Goal: Information Seeking & Learning: Learn about a topic

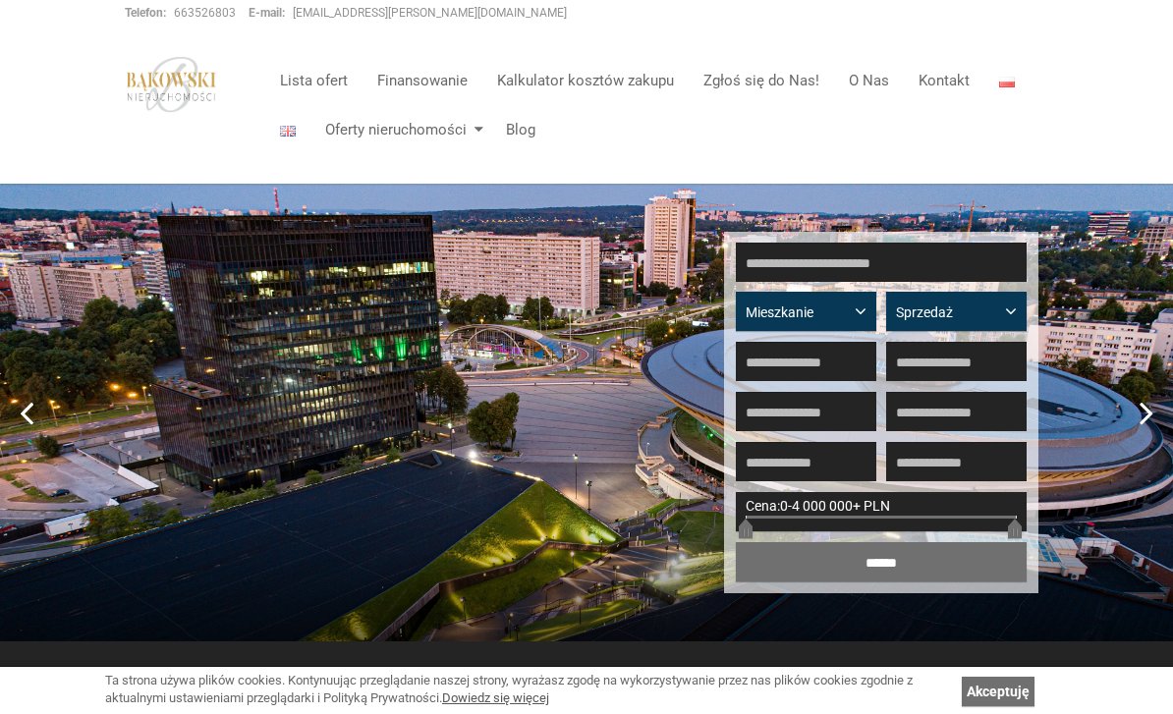
click at [1000, 85] on img at bounding box center [1007, 82] width 16 height 11
click at [1013, 85] on img at bounding box center [1007, 82] width 16 height 11
click at [1000, 84] on img at bounding box center [1007, 82] width 16 height 11
click at [1009, 85] on img at bounding box center [1007, 82] width 16 height 11
click at [967, 307] on span "Sprzedaż" at bounding box center [949, 313] width 106 height 20
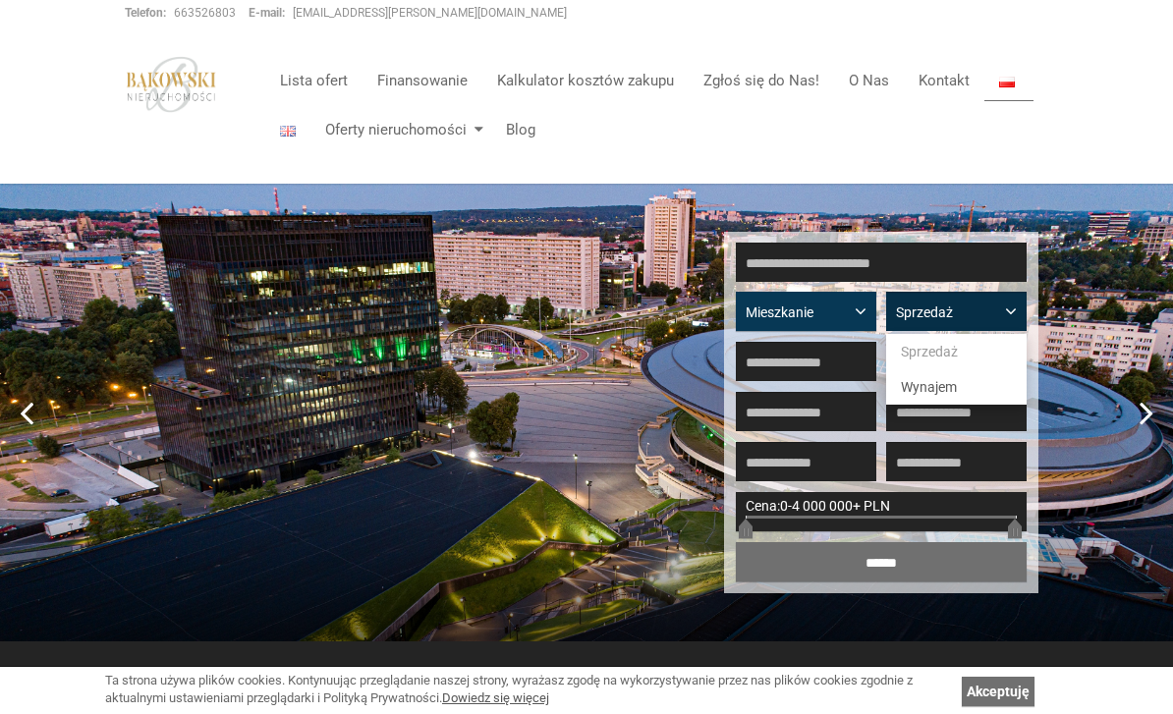
click at [844, 312] on div at bounding box center [586, 357] width 1173 height 714
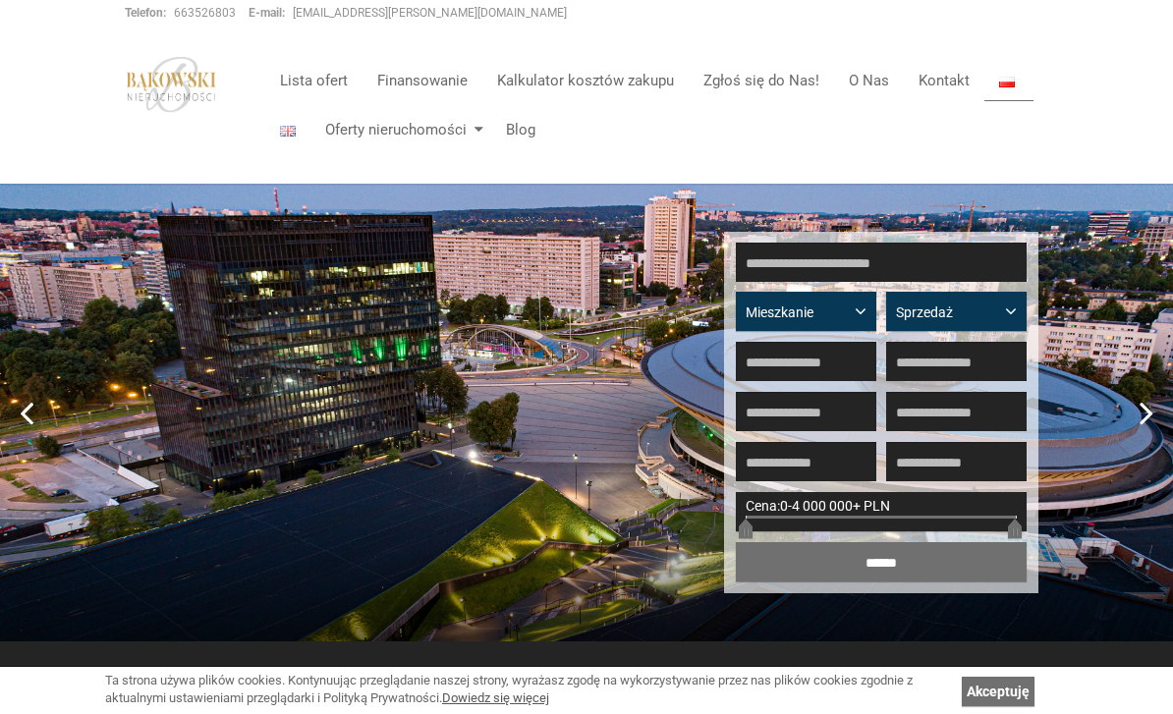
click at [849, 323] on button "Mieszkanie" at bounding box center [806, 311] width 140 height 39
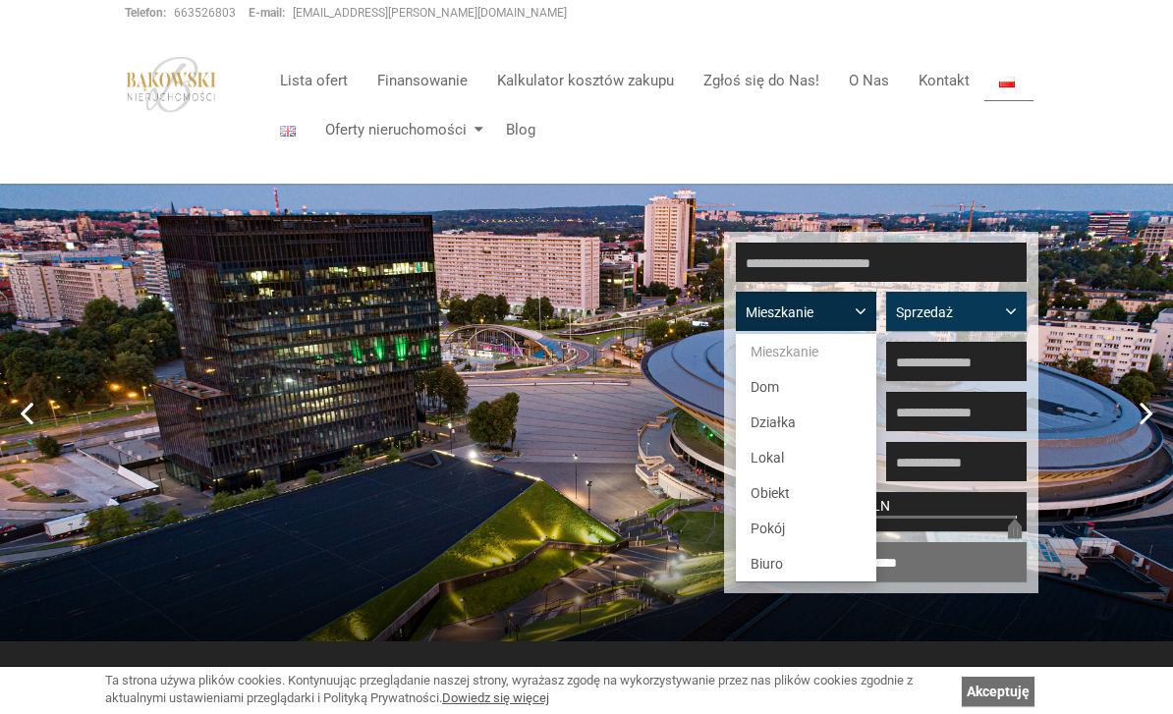
click at [1125, 142] on div at bounding box center [586, 357] width 1173 height 714
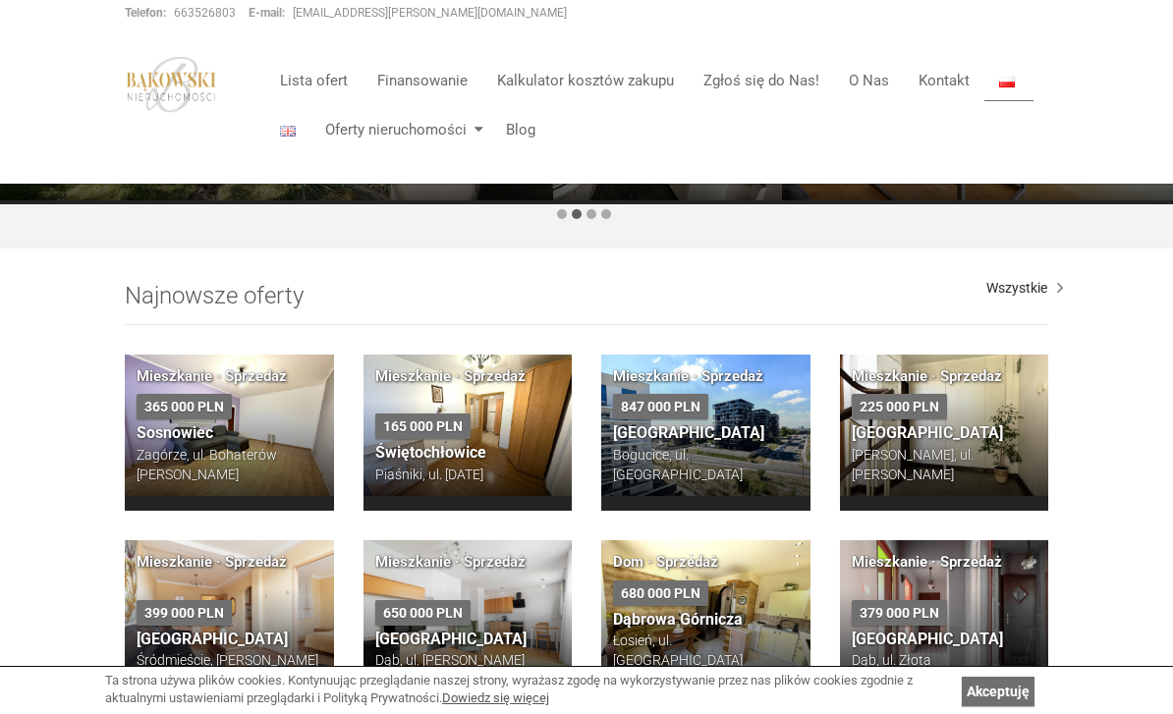
scroll to position [1110, 0]
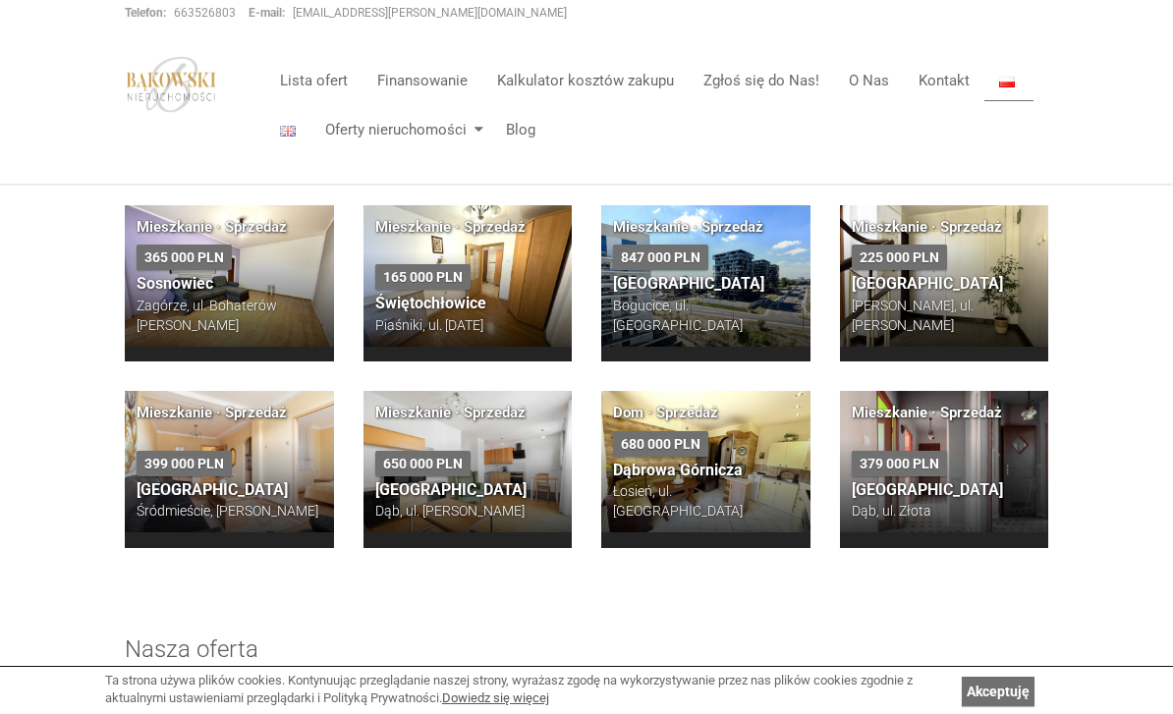
click at [287, 134] on img at bounding box center [288, 131] width 16 height 11
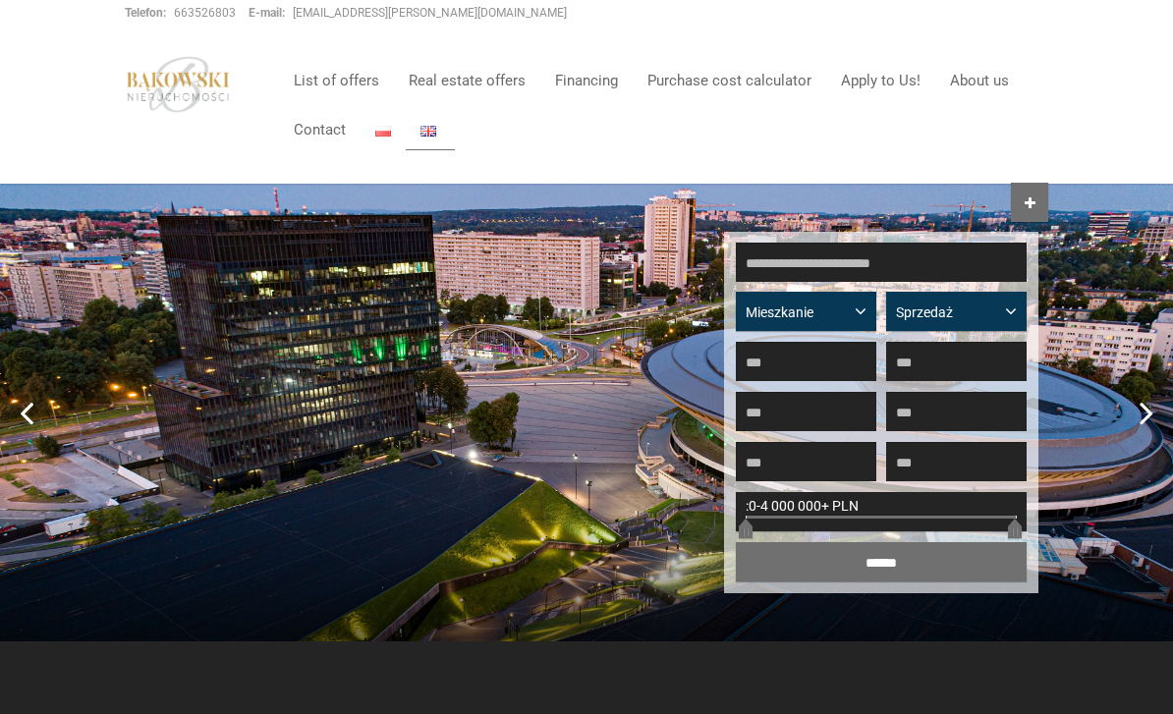
click at [359, 88] on link "List of offers" at bounding box center [336, 80] width 115 height 39
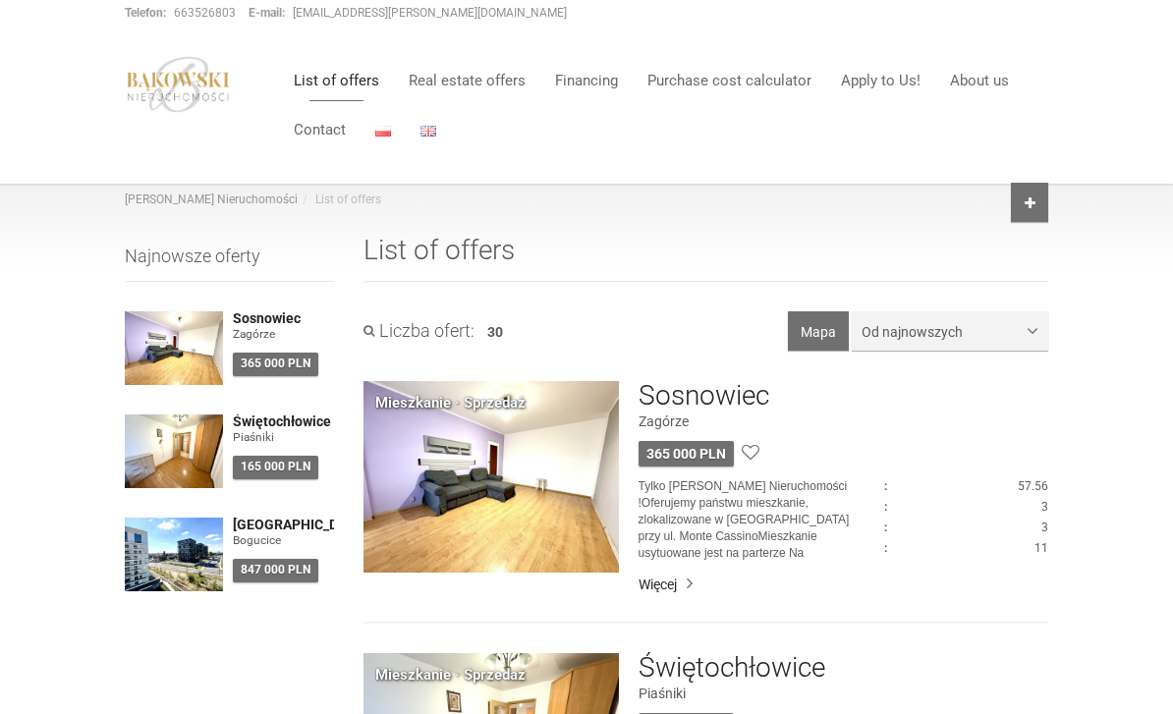
click at [258, 530] on h4 "[GEOGRAPHIC_DATA]" at bounding box center [283, 525] width 101 height 15
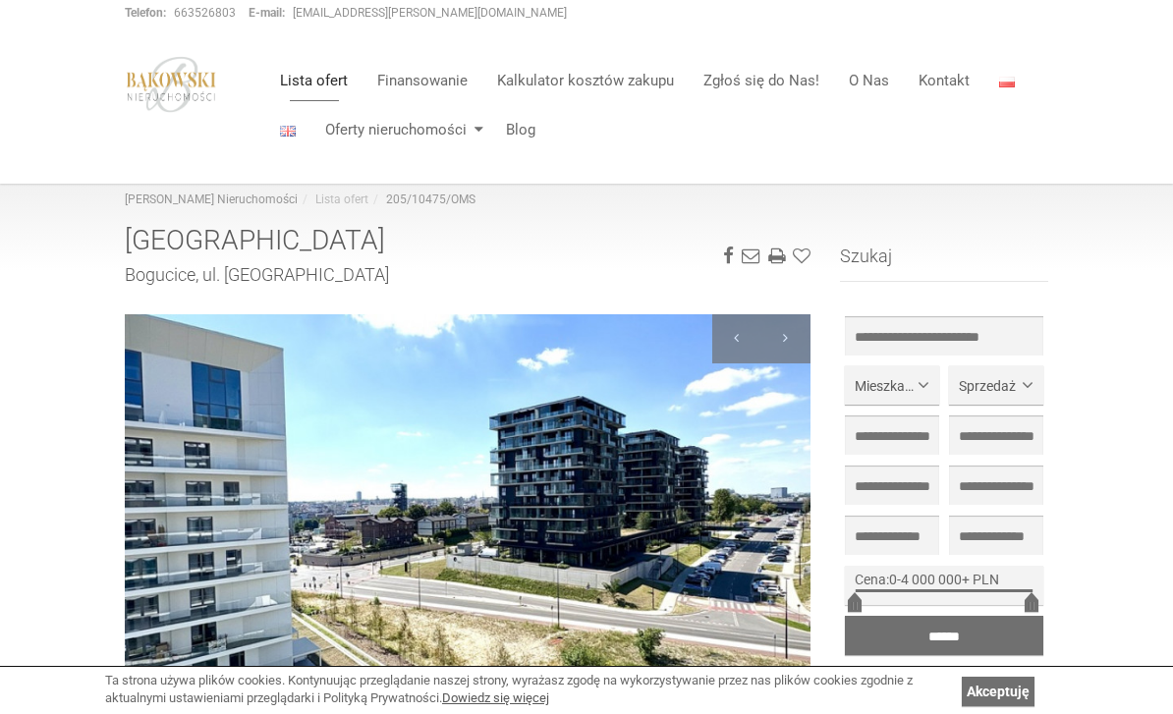
click at [292, 134] on img at bounding box center [288, 131] width 16 height 11
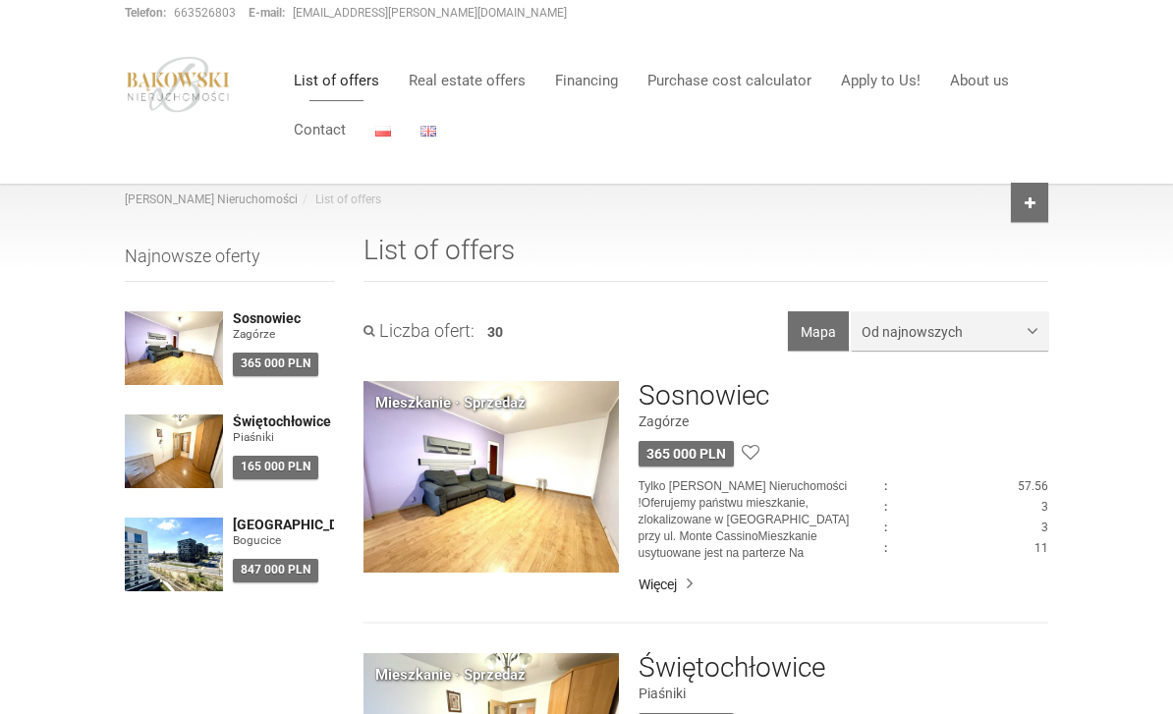
click at [216, 87] on img at bounding box center [178, 84] width 107 height 57
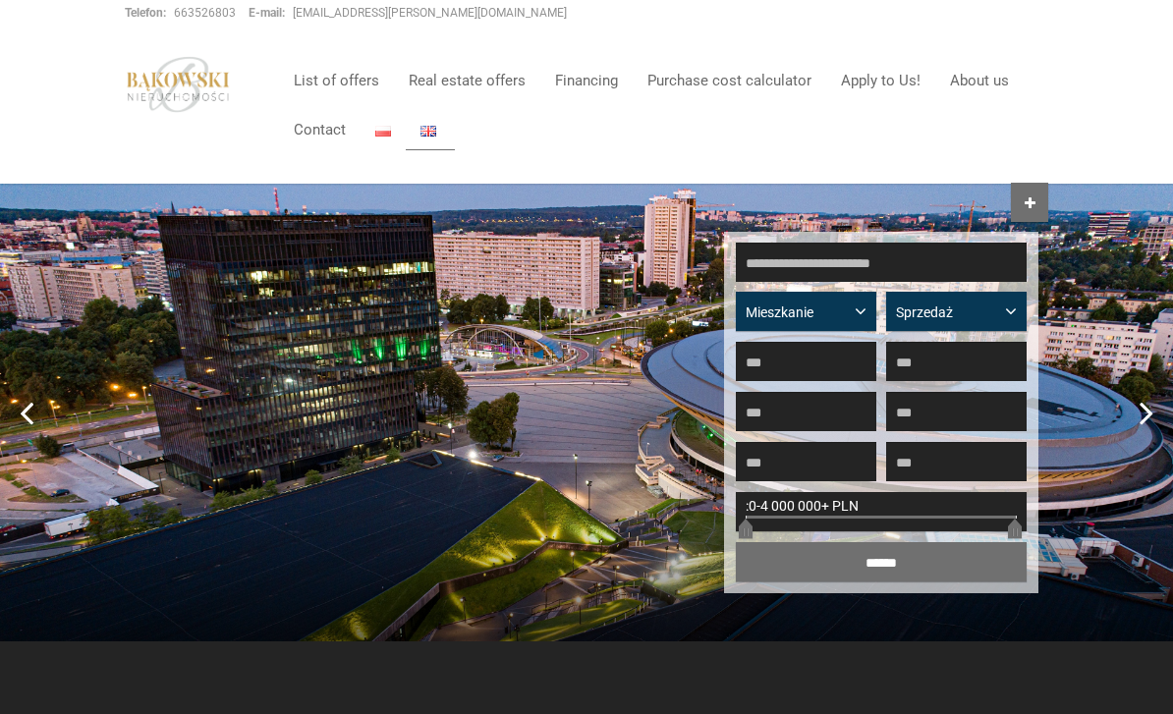
click at [885, 90] on link "Apply to Us!" at bounding box center [880, 80] width 109 height 39
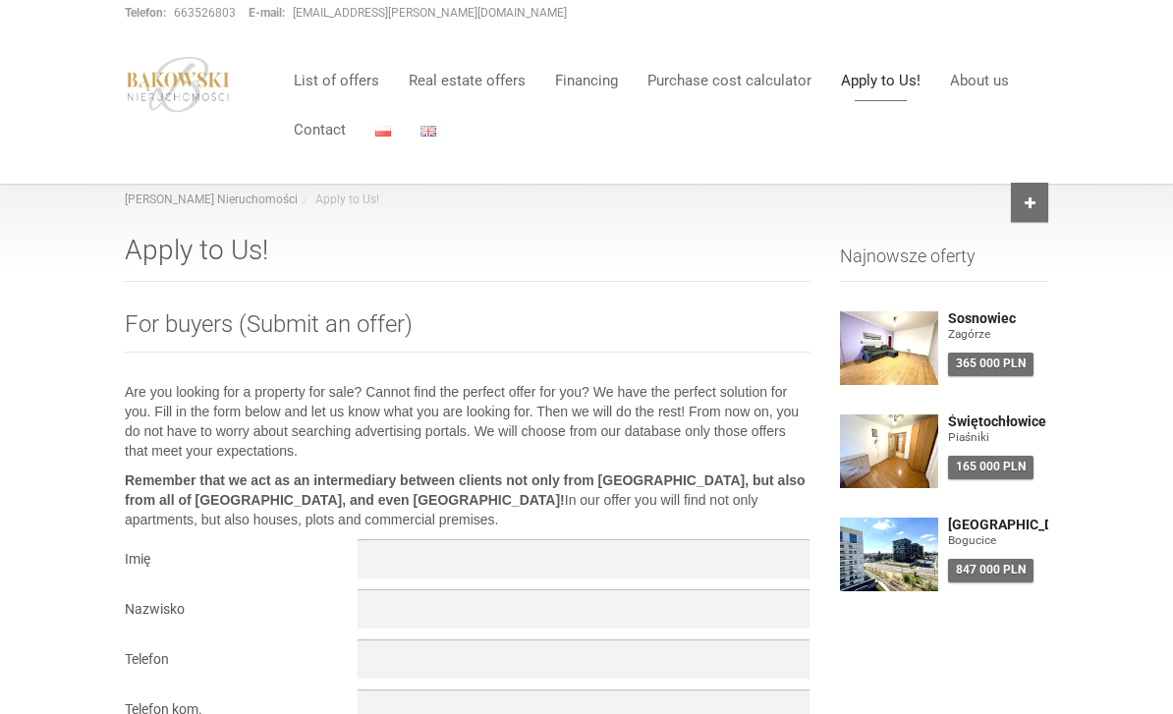
click at [360, 71] on link "List of offers" at bounding box center [336, 80] width 115 height 39
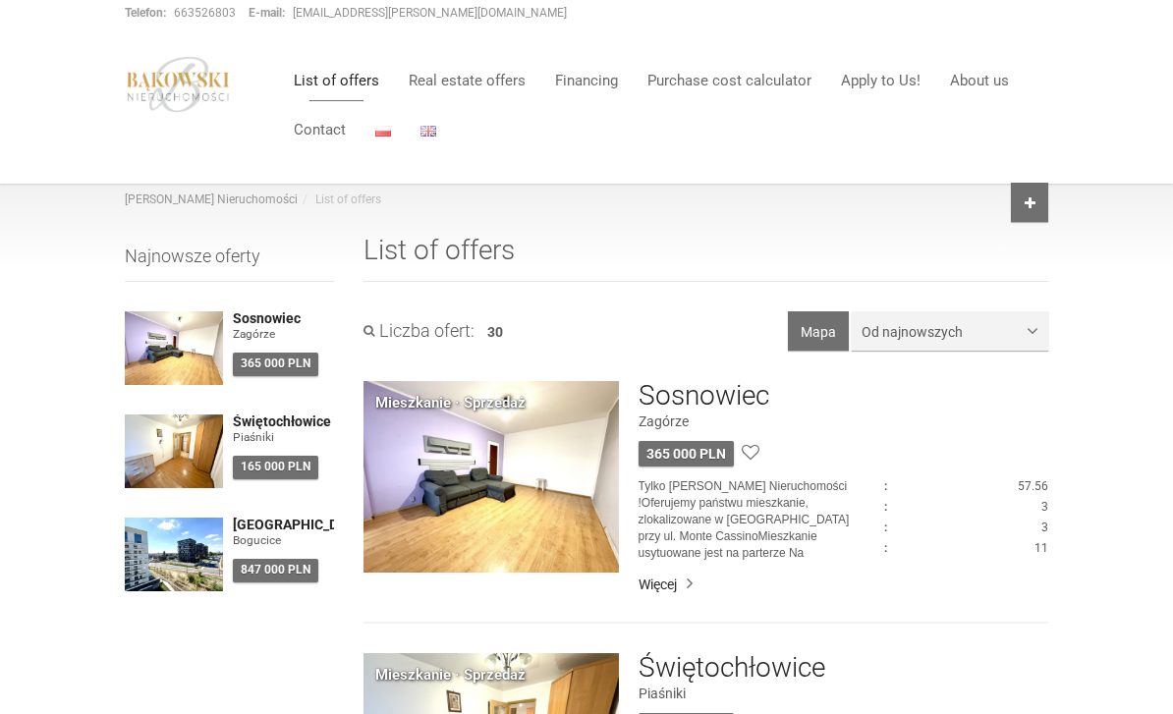
click at [969, 345] on button "Od najnowszych" at bounding box center [950, 330] width 196 height 39
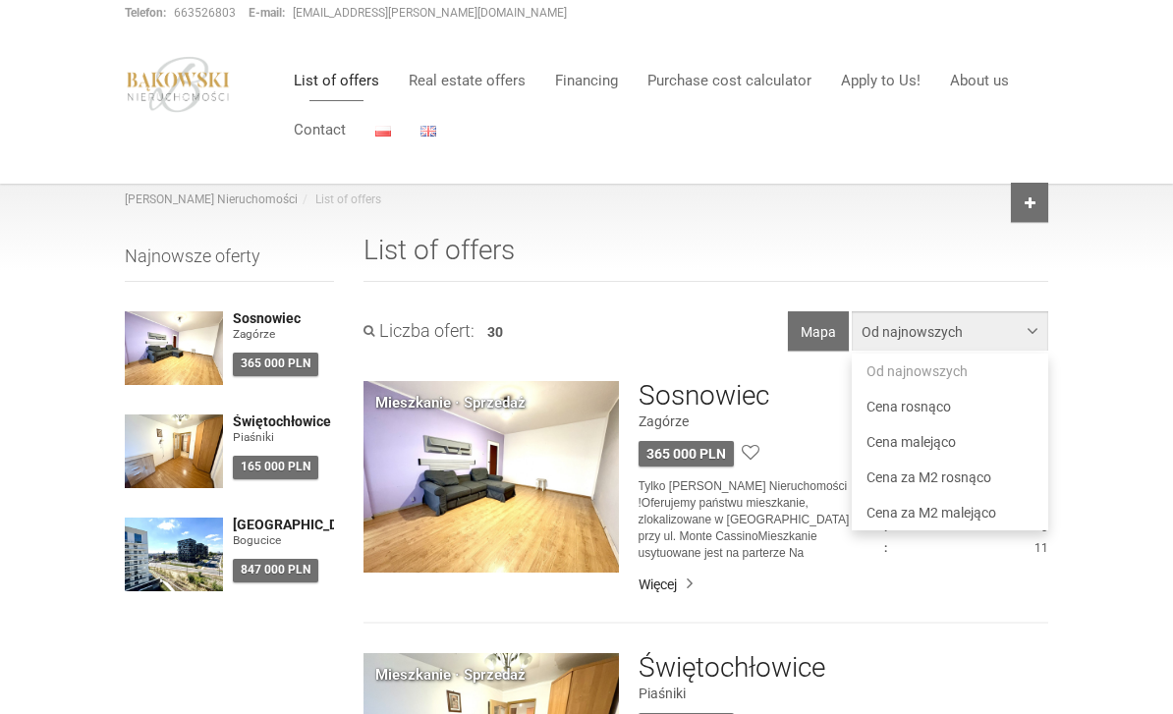
click at [324, 144] on div at bounding box center [586, 357] width 1173 height 714
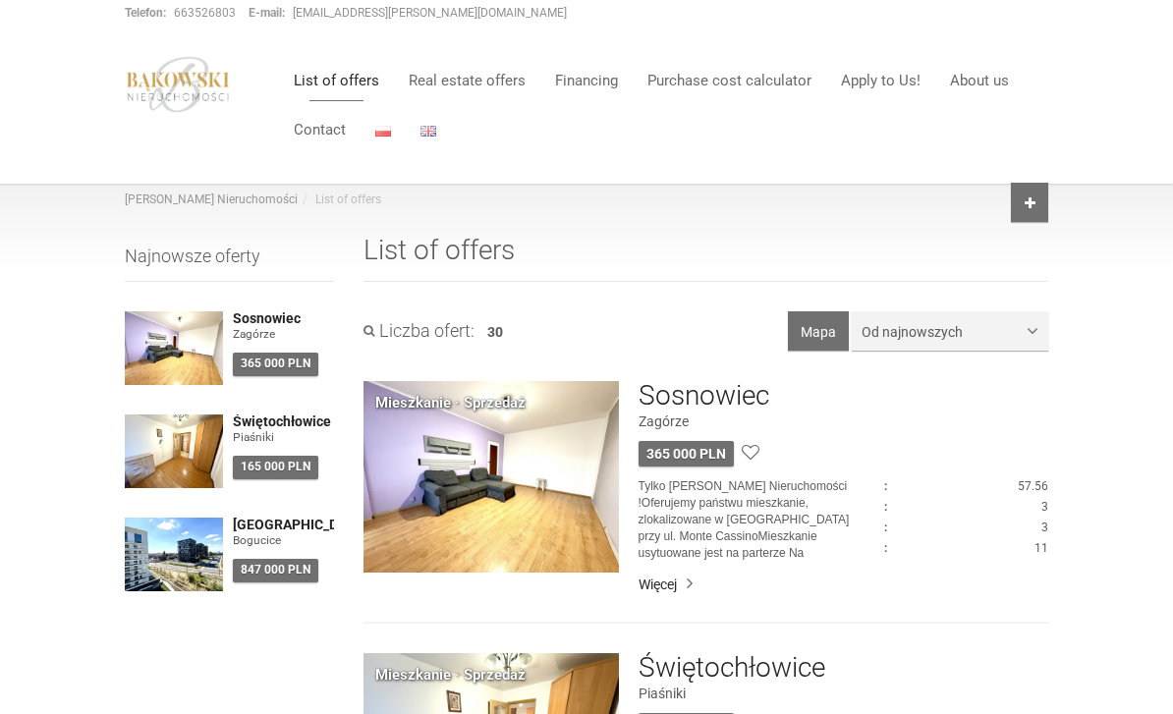
click at [433, 120] on link at bounding box center [421, 129] width 30 height 39
click at [422, 134] on img at bounding box center [428, 131] width 16 height 11
click at [1019, 338] on span "Od najnowszych" at bounding box center [943, 332] width 162 height 20
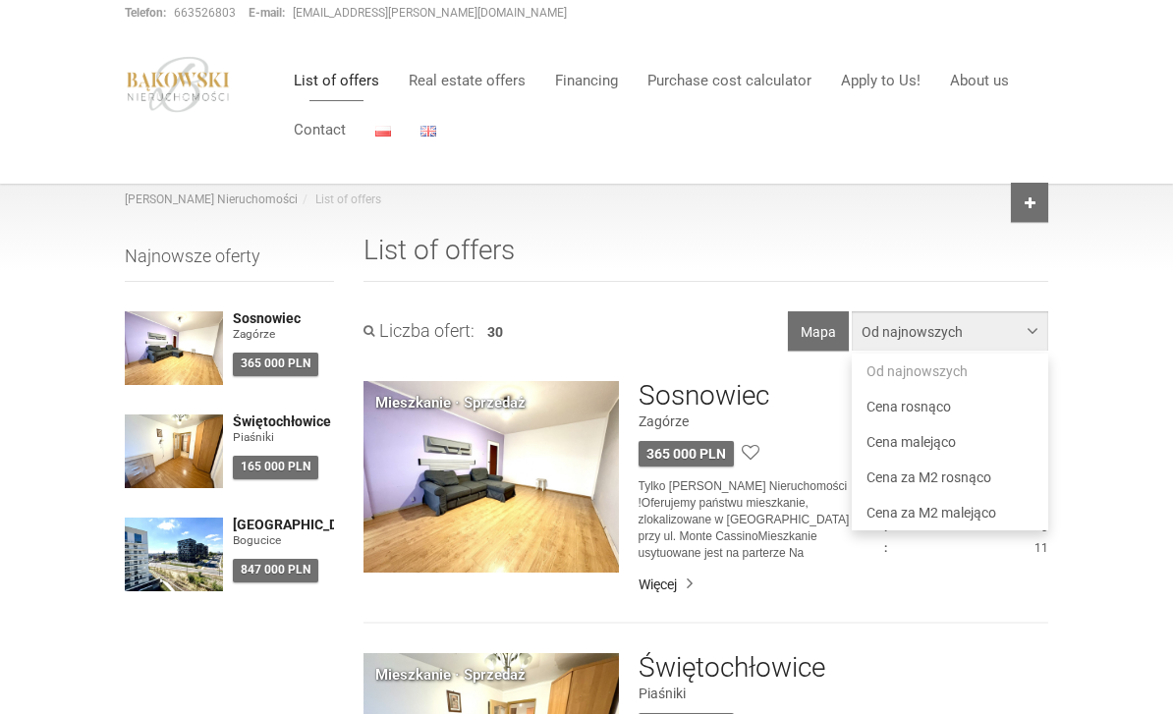
click at [1111, 329] on div at bounding box center [586, 357] width 1173 height 714
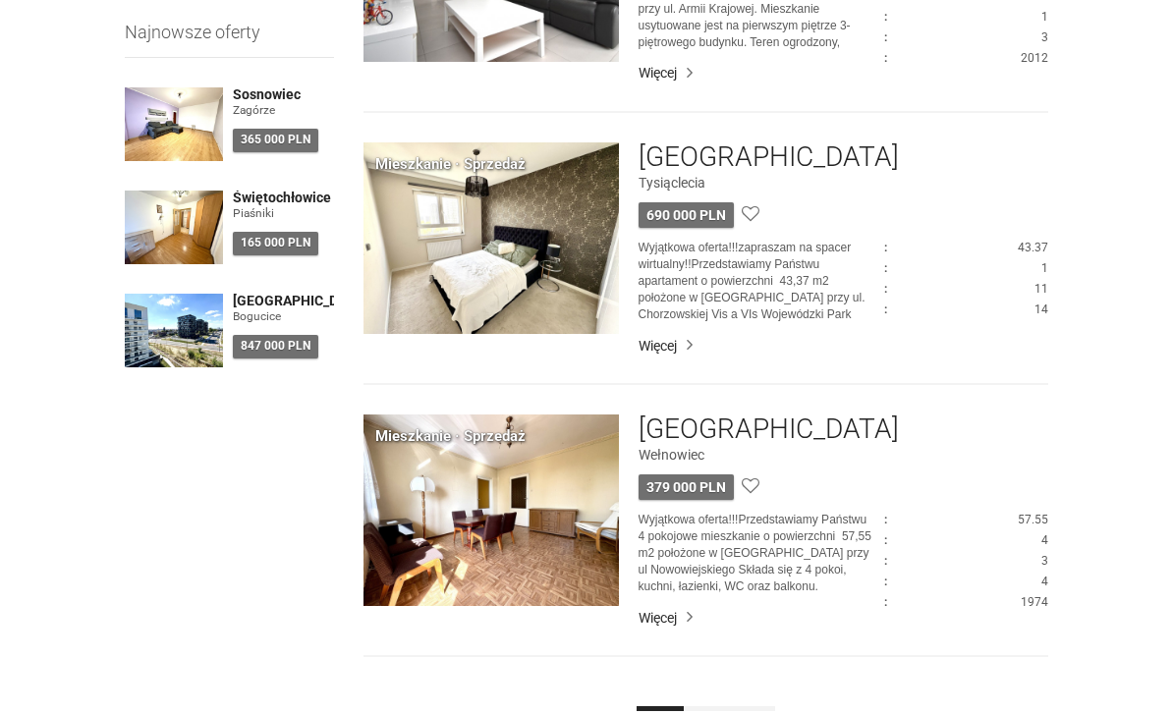
scroll to position [5142, 0]
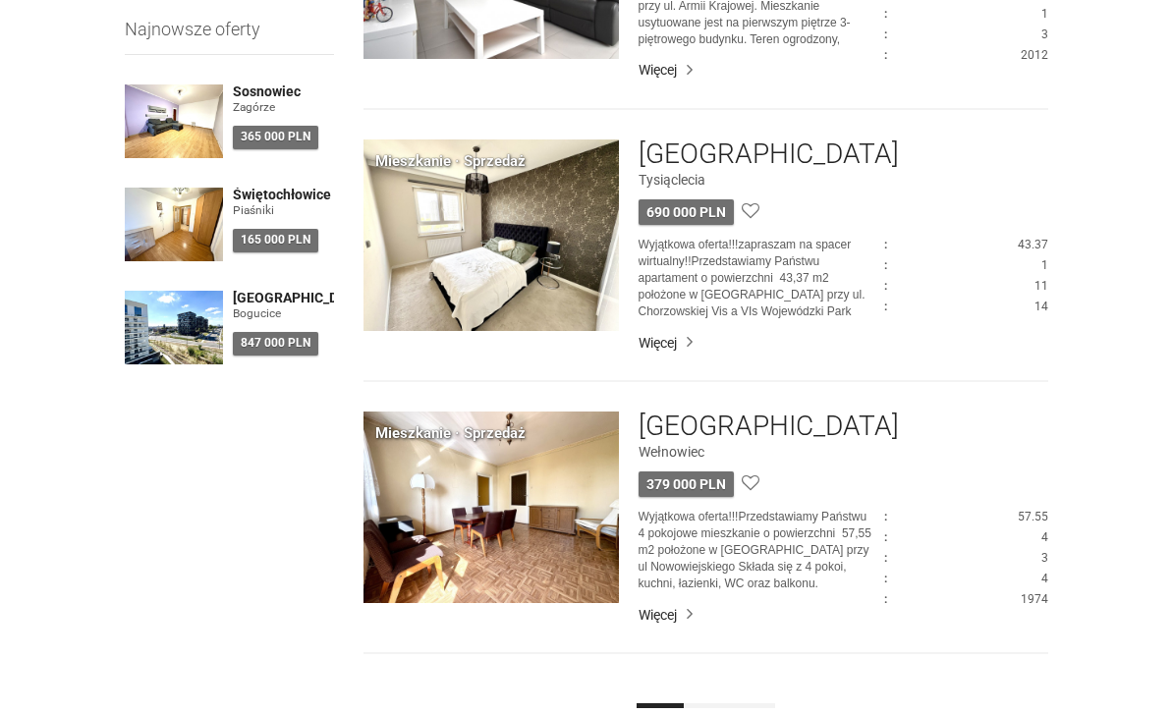
click at [708, 706] on link "2" at bounding box center [706, 725] width 47 height 44
